Goal: Task Accomplishment & Management: Use online tool/utility

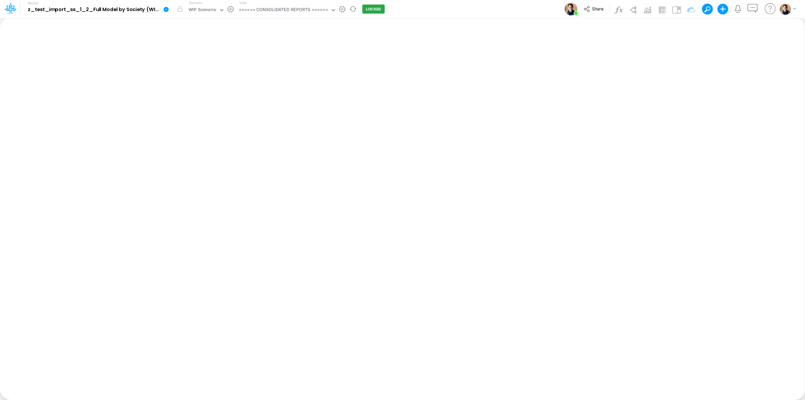
click at [165, 12] on icon at bounding box center [166, 9] width 6 height 6
click at [188, 34] on button "Duplicate" at bounding box center [200, 37] width 72 height 10
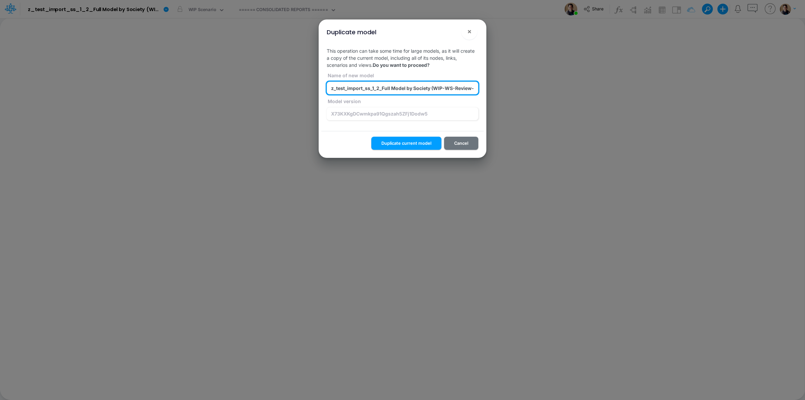
click at [374, 87] on input "z_test_import_ss_1_2_Full Model by Society (WIP-WS-Review-3+Actuals) (b3zxkQPHH…" at bounding box center [403, 88] width 152 height 13
type input "z_test_delay_link_2_Full Model by Society (WIP-WS-Review-3+Actuals) (b3zxkQPHHn…"
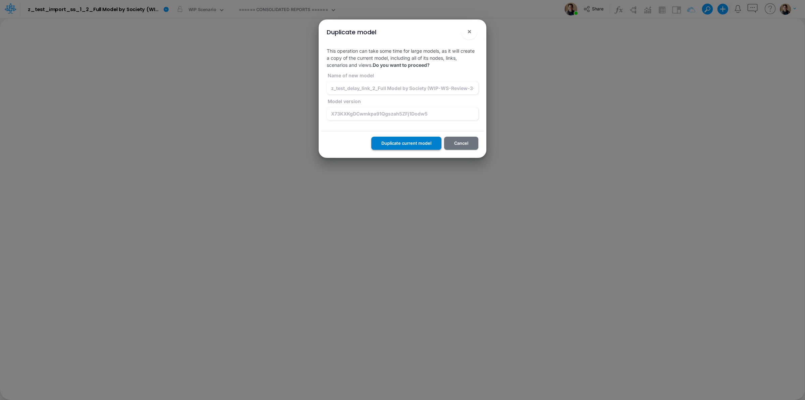
click at [419, 144] on button "Duplicate current model" at bounding box center [406, 143] width 70 height 13
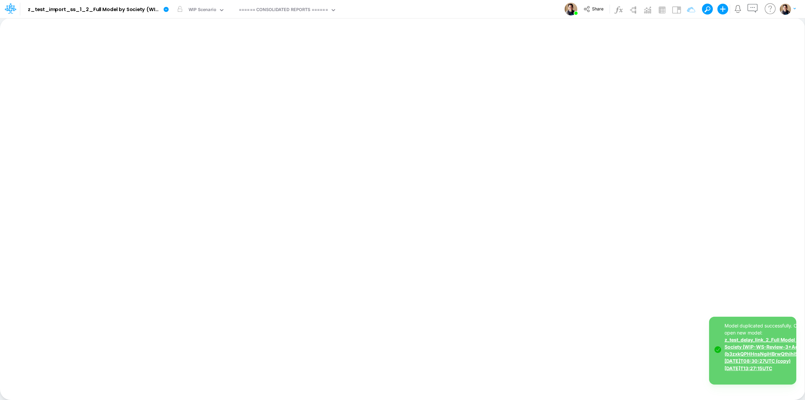
click at [758, 356] on link "z_test_delay_link_2_Full Model by Society (WIP-WS-Review-3+Actuals) (b3zxkQPHHn…" at bounding box center [771, 354] width 93 height 34
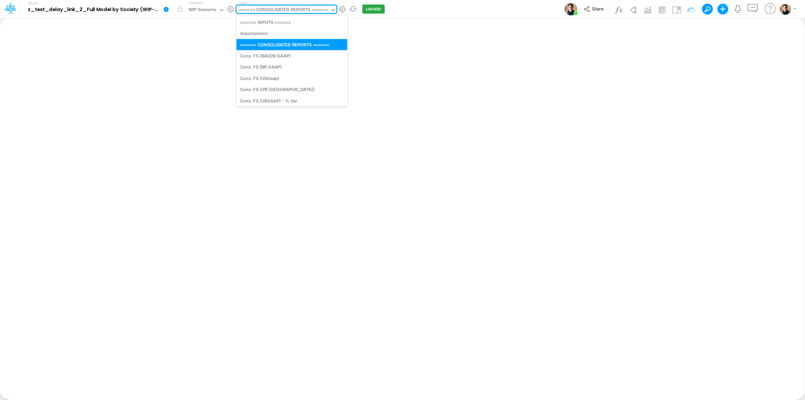
click at [313, 11] on div "====== CONSOLIDATED REPORTS ======" at bounding box center [283, 10] width 89 height 8
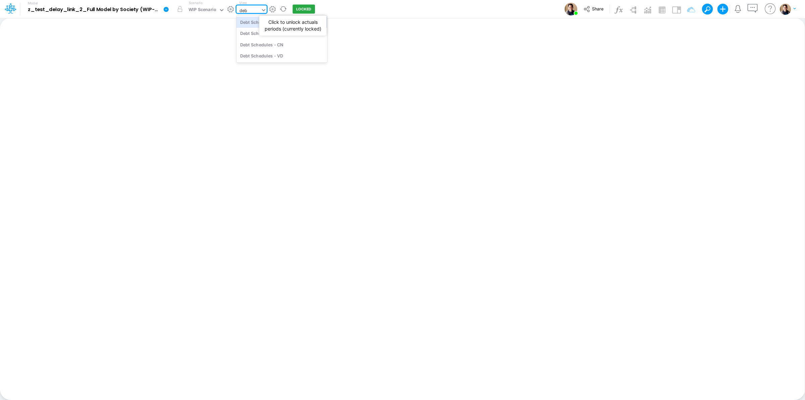
type input "debt"
click at [291, 23] on div "Debt Schedules - Loans" at bounding box center [282, 21] width 91 height 11
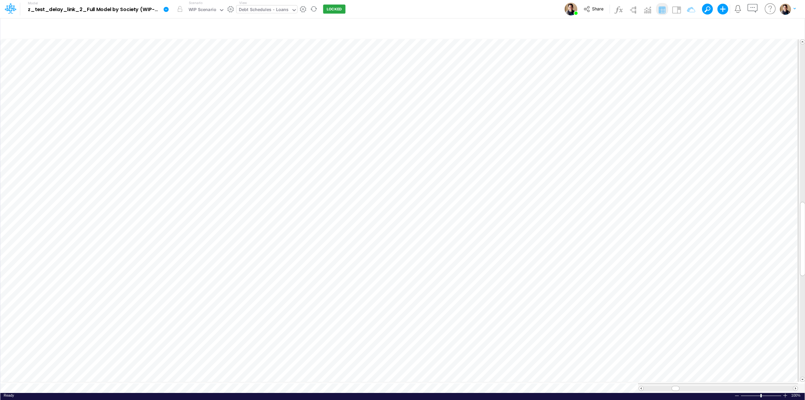
scroll to position [0, 0]
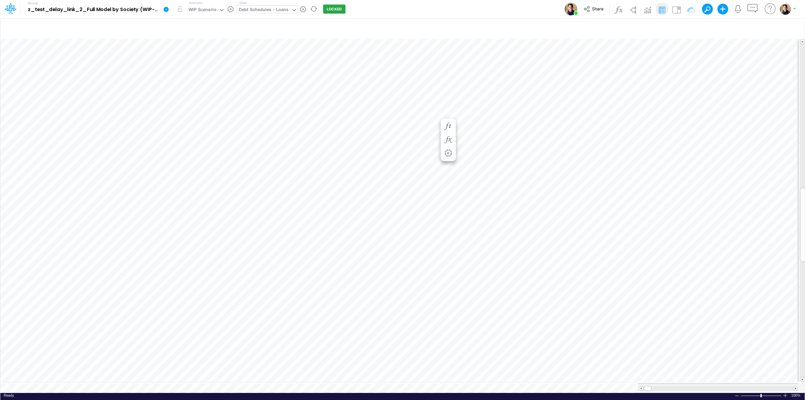
scroll to position [0, 0]
click at [606, 159] on icon "button" at bounding box center [609, 159] width 10 height 7
select select "sum"
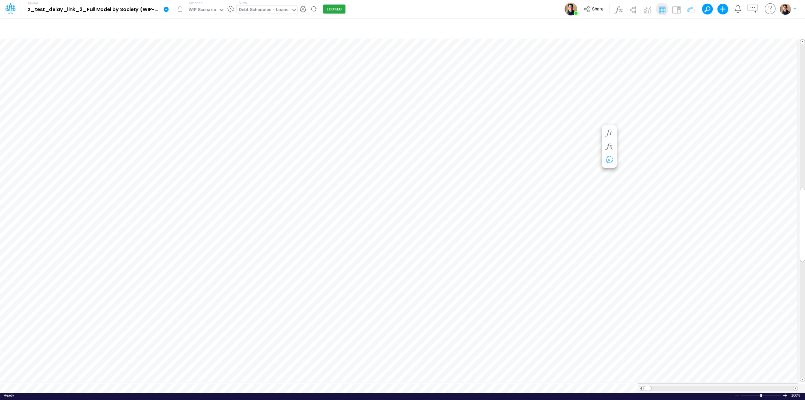
select select "field"
select select "Number"
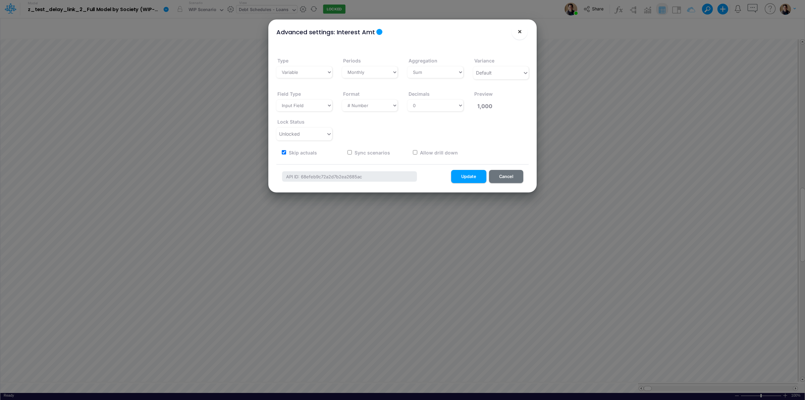
click at [519, 32] on span "×" at bounding box center [520, 31] width 4 height 8
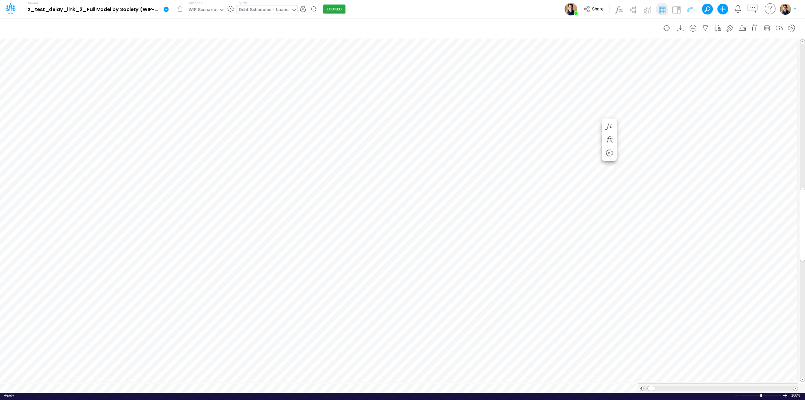
scroll to position [0, 0]
click at [689, 126] on icon "button" at bounding box center [690, 126] width 10 height 7
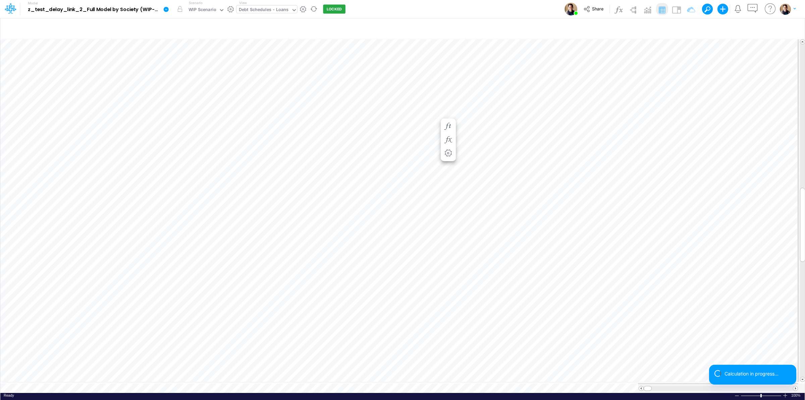
scroll to position [0, 0]
click at [164, 7] on icon at bounding box center [166, 9] width 6 height 6
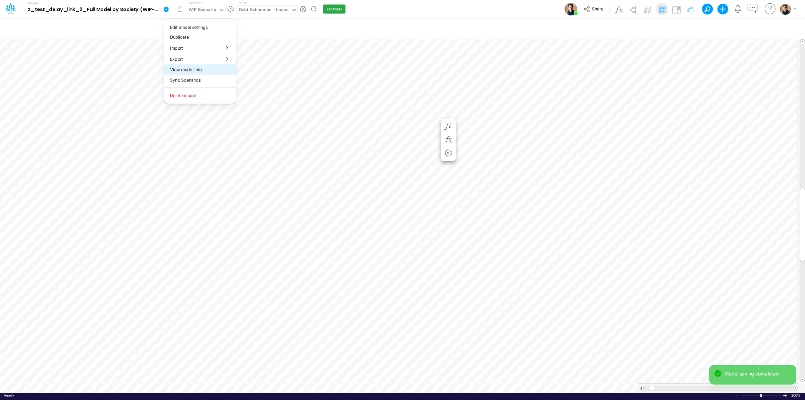
click at [208, 72] on button "View model info" at bounding box center [200, 69] width 72 height 10
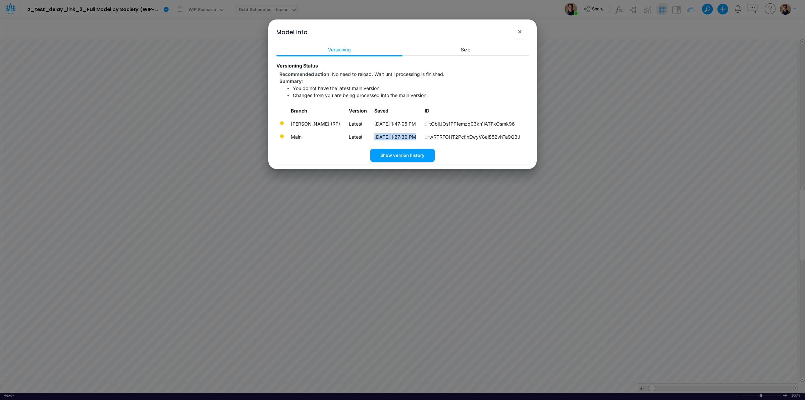
drag, startPoint x: 527, startPoint y: 136, endPoint x: 356, endPoint y: 138, distance: 171.1
click at [354, 138] on tr "Main Latest 10/15/2025, 1:27:39 PM wRTRFOHT2Pcf.nEwyV8aj85BvhTa9Q3J" at bounding box center [402, 136] width 252 height 13
click at [494, 119] on td "tObijJOs1PF1emzq03kh1lATFxOsmk96" at bounding box center [475, 123] width 107 height 13
drag, startPoint x: 521, startPoint y: 124, endPoint x: 296, endPoint y: 123, distance: 225.1
click at [290, 121] on tr "Leandro Castro (RP) Latest 10/15/2025, 1:47:05 PM tObijJOs1PF1emzq03kh1lATFxOsm…" at bounding box center [402, 123] width 252 height 13
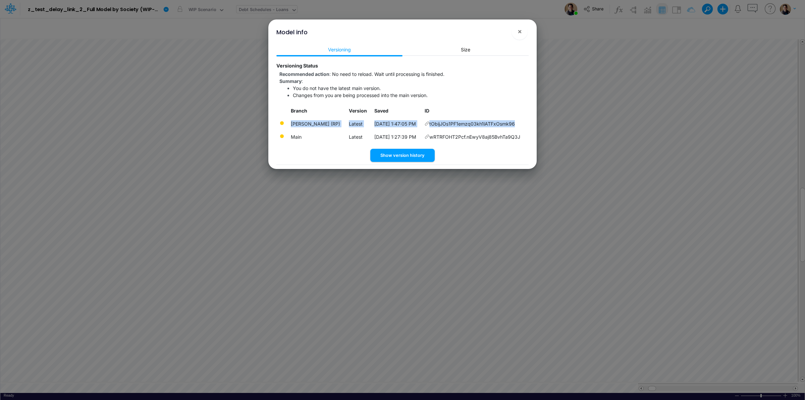
copy tr "Leandro Castro (RP) Latest 10/15/2025, 1:47:05 PM tObijJOs1PF1emzq03kh1lATFxOsm…"
click at [522, 30] on button "×" at bounding box center [520, 31] width 16 height 16
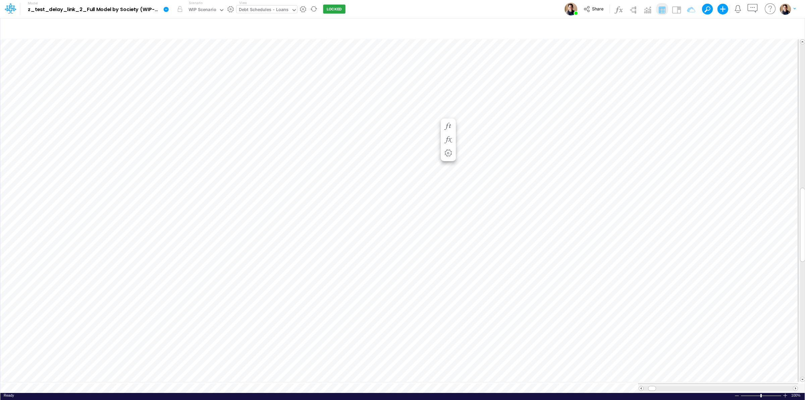
click at [165, 10] on icon at bounding box center [166, 9] width 5 height 5
drag, startPoint x: 214, startPoint y: 62, endPoint x: 210, endPoint y: 66, distance: 5.2
click at [210, 66] on div "Edit model settings Duplicate Import QuickBooks QuickBooks Online QuickBooks En…" at bounding box center [200, 61] width 72 height 86
click at [210, 67] on button "View model info" at bounding box center [200, 69] width 72 height 10
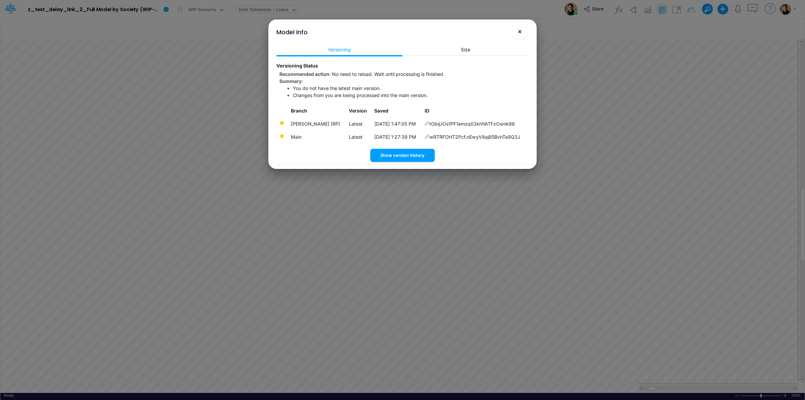
click at [521, 29] on span "×" at bounding box center [520, 31] width 4 height 8
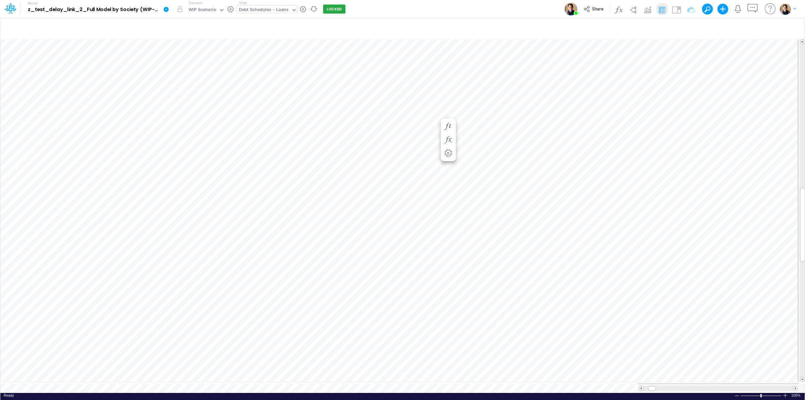
click at [165, 11] on icon at bounding box center [166, 9] width 5 height 5
click at [187, 67] on button "View model info" at bounding box center [200, 69] width 72 height 10
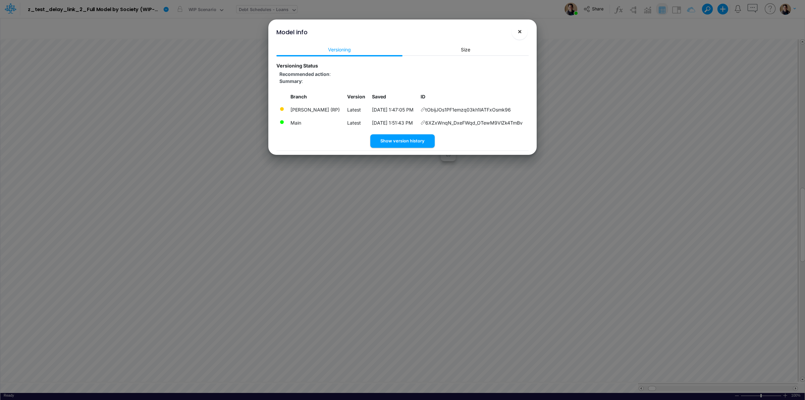
click at [518, 30] on span "×" at bounding box center [520, 31] width 4 height 8
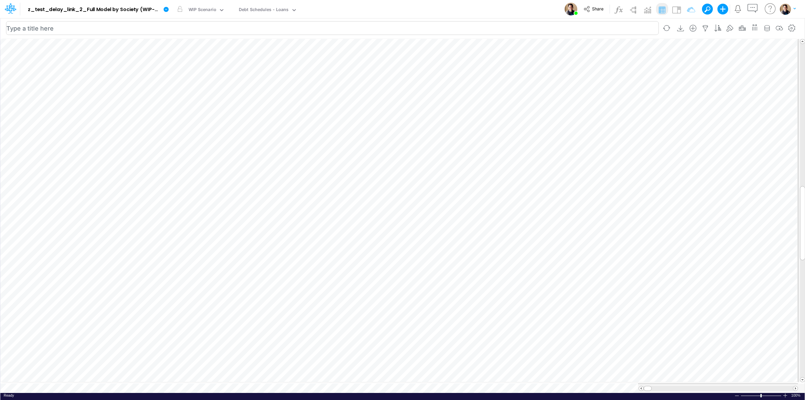
scroll to position [0, 0]
click at [170, 9] on link at bounding box center [167, 8] width 13 height 17
click at [194, 70] on button "View model info" at bounding box center [200, 69] width 72 height 10
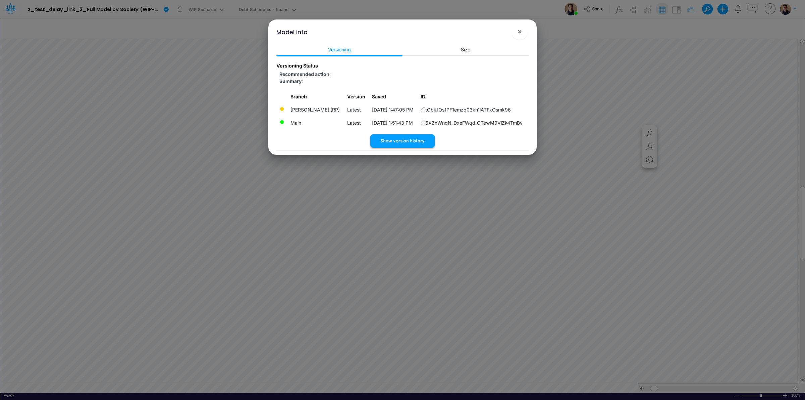
click at [410, 143] on button "Show version history" at bounding box center [402, 140] width 64 height 13
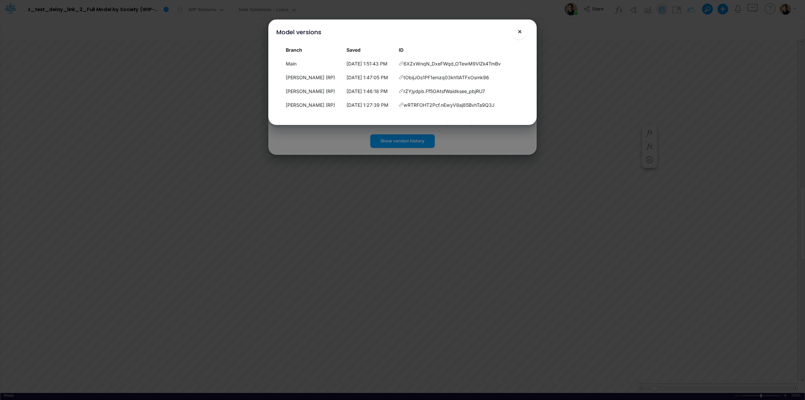
click at [524, 30] on button "×" at bounding box center [520, 31] width 16 height 16
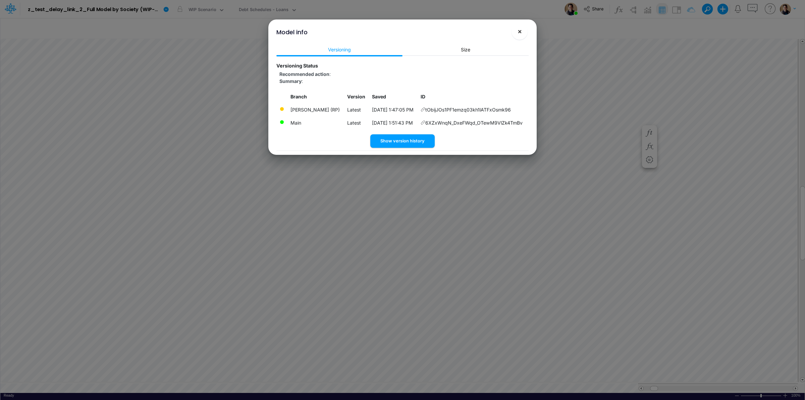
click at [518, 30] on span "×" at bounding box center [520, 31] width 4 height 8
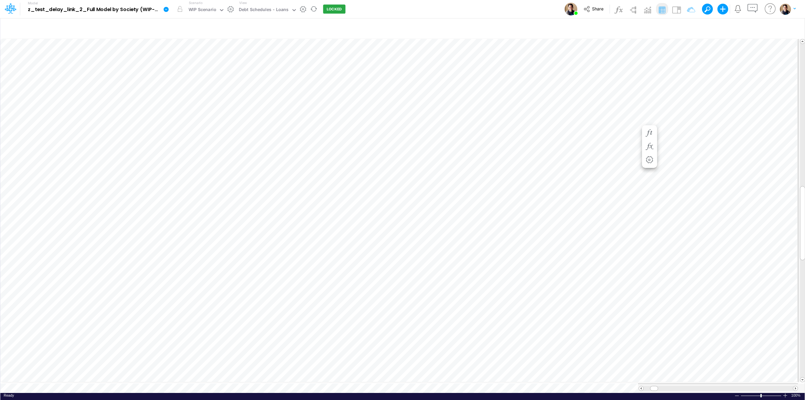
click at [165, 8] on icon at bounding box center [166, 9] width 5 height 5
click at [191, 72] on button "View model info" at bounding box center [200, 69] width 72 height 10
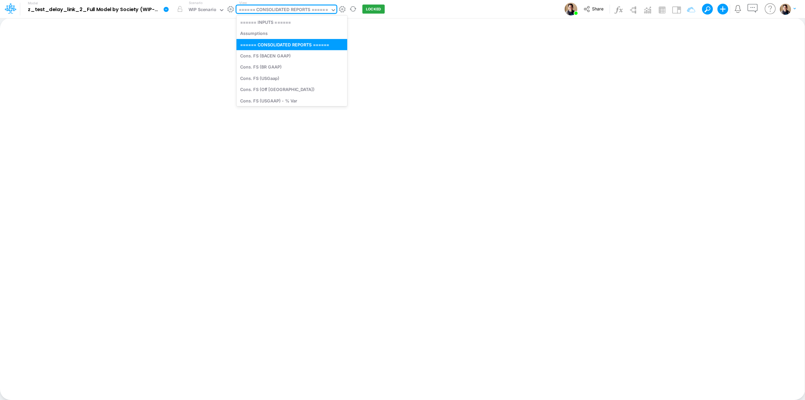
click at [286, 13] on div "====== CONSOLIDATED REPORTS ======" at bounding box center [283, 10] width 89 height 8
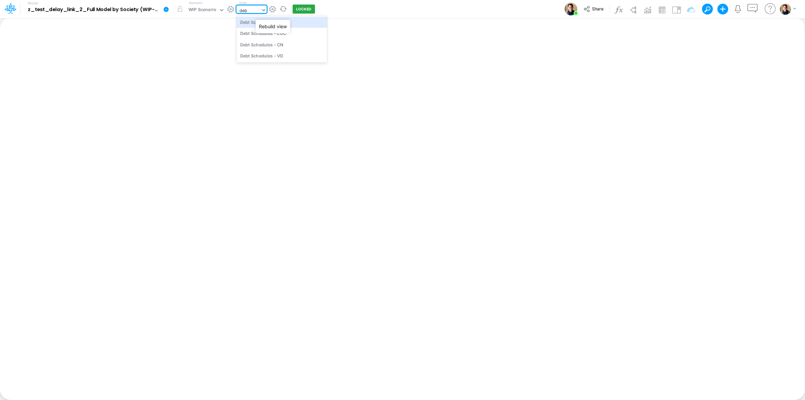
type input "debt"
click at [309, 22] on div "Debt Schedules - Loans" at bounding box center [282, 21] width 91 height 11
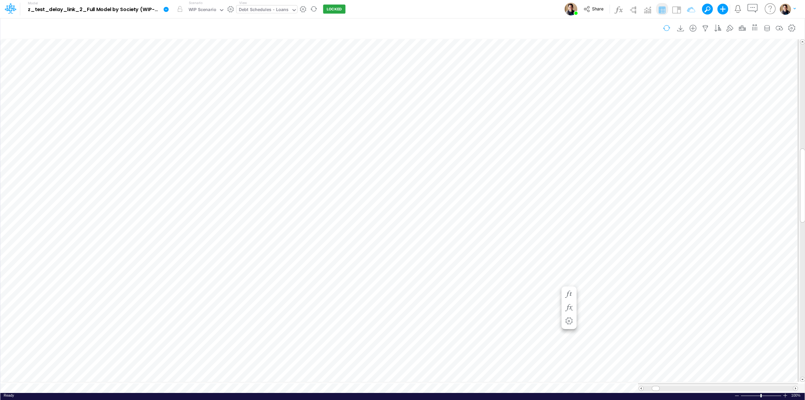
scroll to position [0, 0]
click at [162, 9] on link at bounding box center [167, 8] width 13 height 17
click at [196, 70] on button "View model info" at bounding box center [200, 69] width 72 height 10
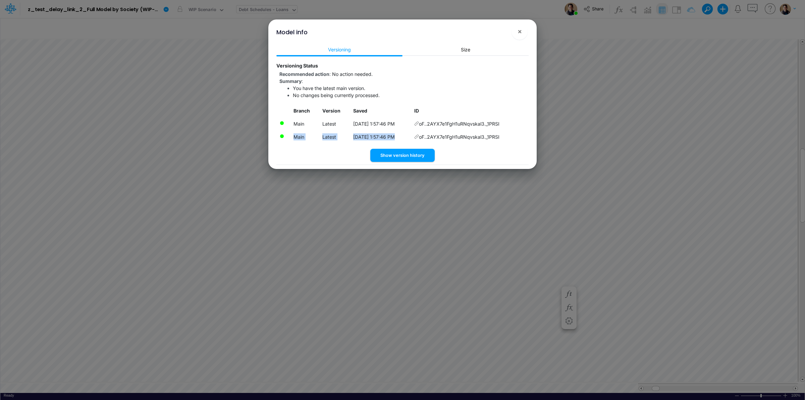
drag, startPoint x: 507, startPoint y: 137, endPoint x: 291, endPoint y: 136, distance: 215.7
click at [291, 136] on tr "Main Latest 10/15/2025, 1:57:46 PM oF..2AYX7e1FgH1uRNqvskal3._1PRSI" at bounding box center [402, 136] width 252 height 13
click at [291, 136] on td "Main" at bounding box center [305, 136] width 29 height 13
drag, startPoint x: 292, startPoint y: 137, endPoint x: 504, endPoint y: 142, distance: 212.1
click at [507, 143] on tr "Main Latest 10/15/2025, 1:57:46 PM oF..2AYX7e1FgH1uRNqvskal3._1PRSI" at bounding box center [402, 136] width 252 height 13
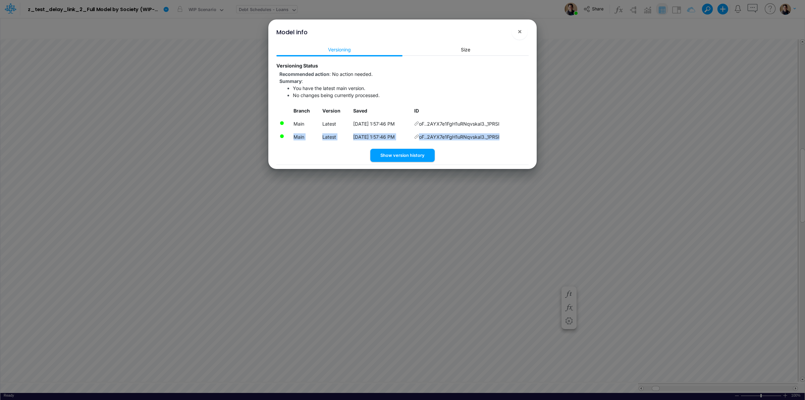
copy tr "Main Latest 10/15/2025, 1:57:46 PM oF..2AYX7e1FgH1uRNqvskal3._1PRSI"
click at [522, 30] on button "×" at bounding box center [520, 31] width 16 height 16
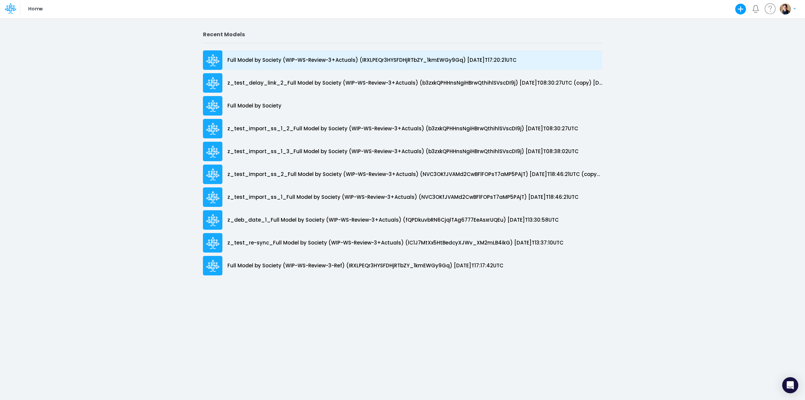
click at [308, 61] on p "Full Model by Society (WIP-WS-Review-3+Actuals) (IRXLPEQr3HYSFDHjRTbZY_1kmEWGy9…" at bounding box center [371, 60] width 289 height 8
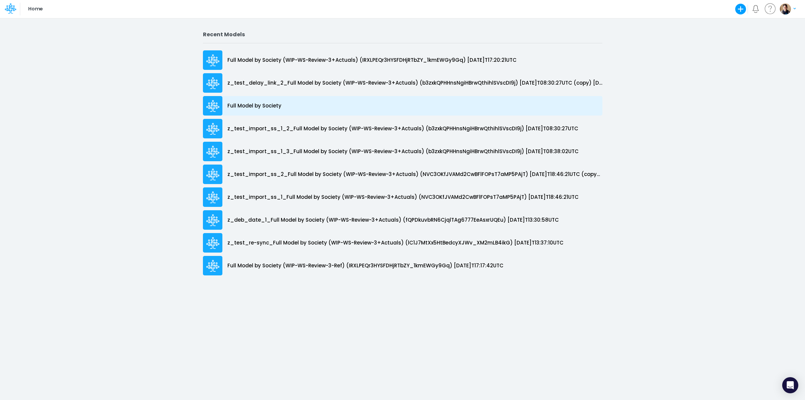
click at [241, 105] on p "Full Model by Society" at bounding box center [254, 106] width 54 height 8
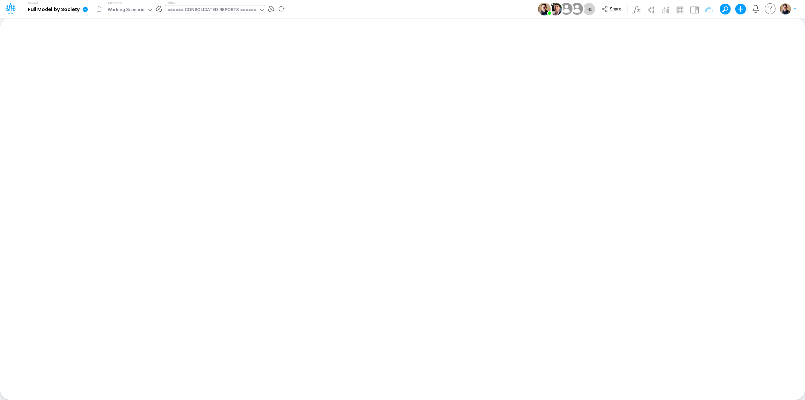
click at [222, 10] on div "====== CONSOLIDATED REPORTS ======" at bounding box center [211, 10] width 89 height 8
type input "as"
click at [221, 19] on div "Assumptions" at bounding box center [210, 21] width 91 height 11
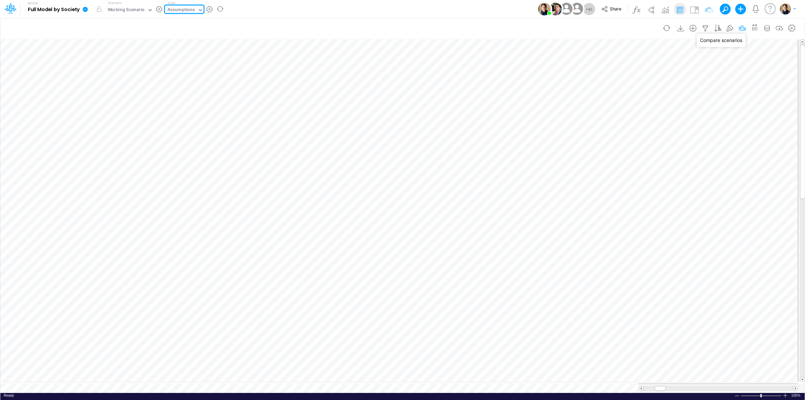
click at [739, 27] on icon "button" at bounding box center [742, 28] width 10 height 7
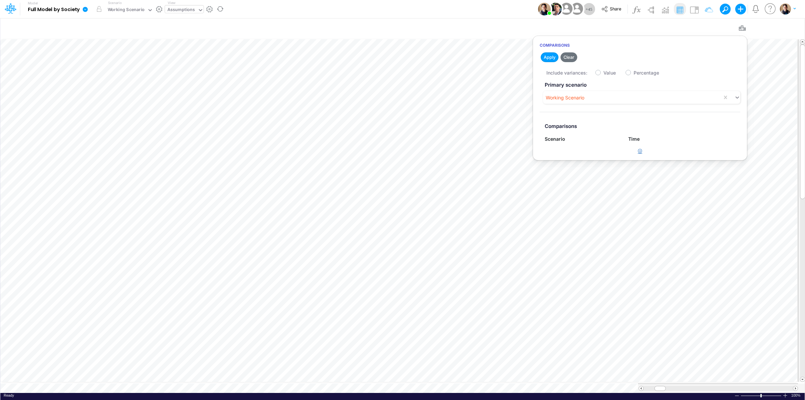
click at [639, 149] on icon "button" at bounding box center [640, 151] width 4 height 4
click at [577, 155] on div "Type to search..." at bounding box center [566, 153] width 37 height 7
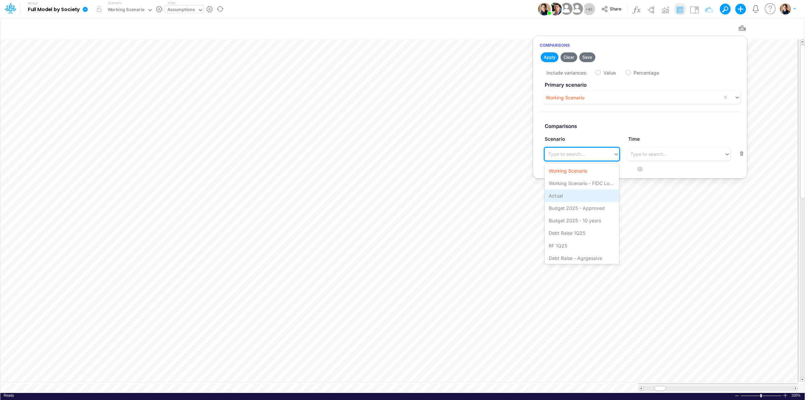
click at [571, 195] on div "Actual" at bounding box center [582, 195] width 74 height 12
click at [604, 71] on label "Value" at bounding box center [610, 72] width 12 height 7
click at [604, 71] on input "Value" at bounding box center [606, 71] width 4 height 4
checkbox input "true"
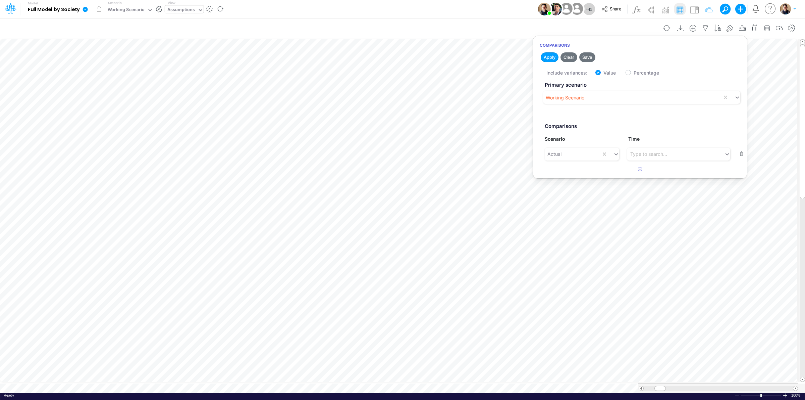
drag, startPoint x: 546, startPoint y: 54, endPoint x: 736, endPoint y: 22, distance: 192.2
click at [546, 54] on button "Apply" at bounding box center [550, 57] width 18 height 10
click at [739, 27] on icon "button" at bounding box center [742, 28] width 10 height 7
drag, startPoint x: 84, startPoint y: 9, endPoint x: 92, endPoint y: 21, distance: 14.2
click at [84, 9] on icon at bounding box center [85, 9] width 5 height 5
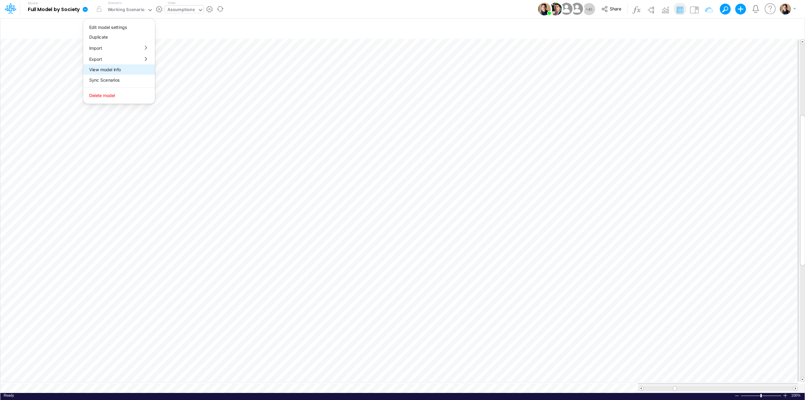
click at [126, 73] on button "View model info" at bounding box center [119, 69] width 72 height 10
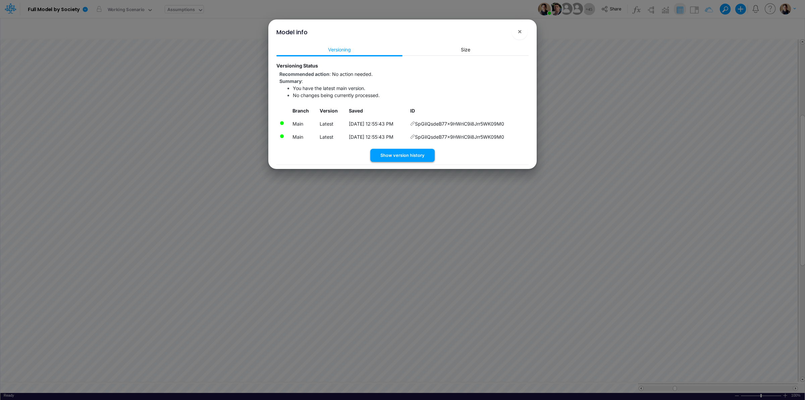
click at [401, 161] on button "Show version history" at bounding box center [402, 155] width 64 height 13
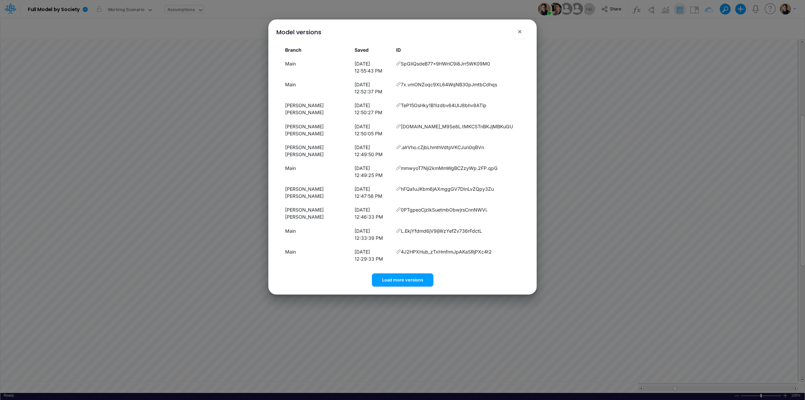
click at [612, 10] on div "Model versions ! × Branch Saved ID Main [DATE] 12:55:43 PM SpGiIQsdeB77x9HWriC9…" at bounding box center [402, 200] width 805 height 400
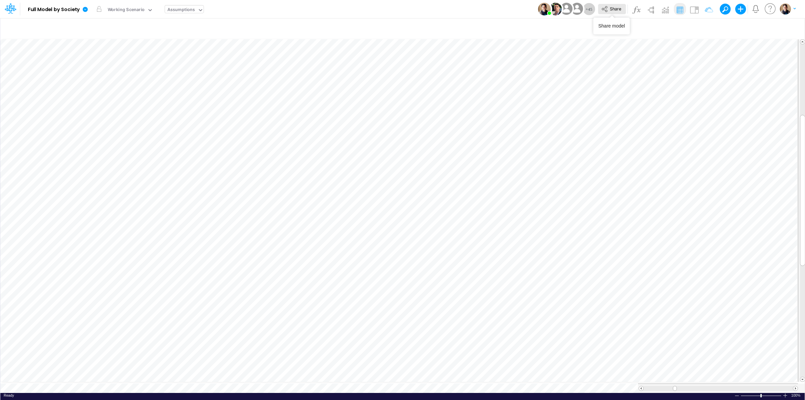
click at [615, 8] on span "Share" at bounding box center [615, 8] width 11 height 5
